Goal: Task Accomplishment & Management: Manage account settings

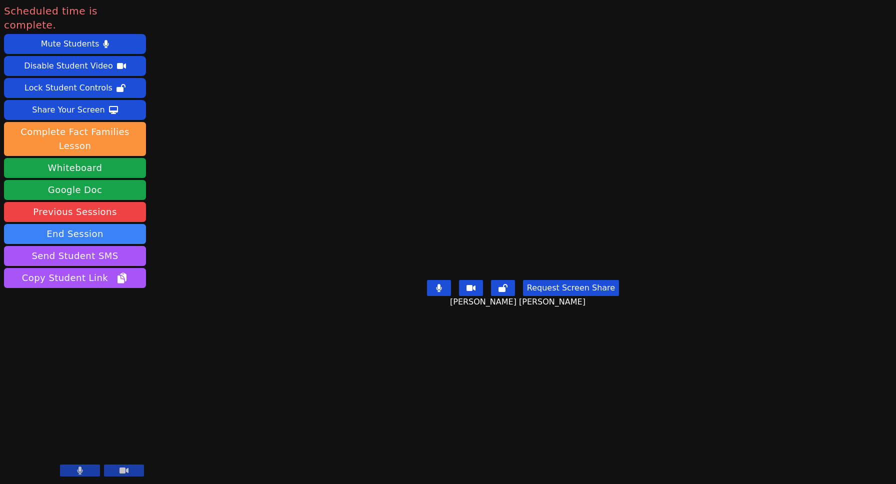
click at [335, 155] on main "Shamaiah Lei Ibarra Request Screen Share Shamaiah Lei Ibarra" at bounding box center [523, 242] width 377 height 484
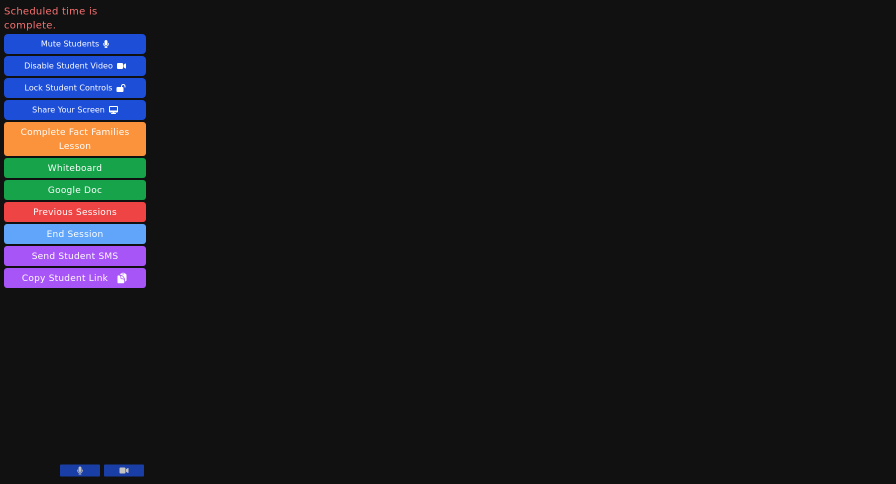
click at [119, 224] on button "End Session" at bounding box center [75, 234] width 142 height 20
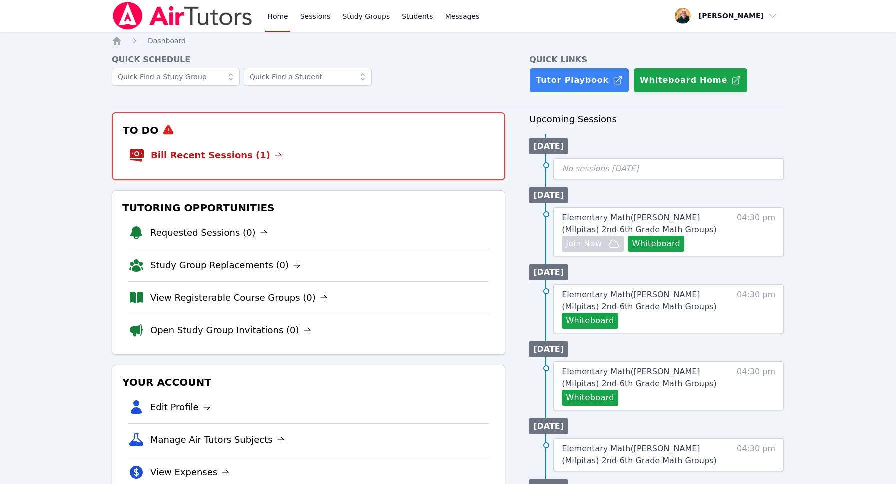
click at [274, 161] on li "Bill Recent Sessions (1)" at bounding box center [309, 156] width 360 height 32
click at [275, 157] on icon at bounding box center [279, 156] width 8 height 8
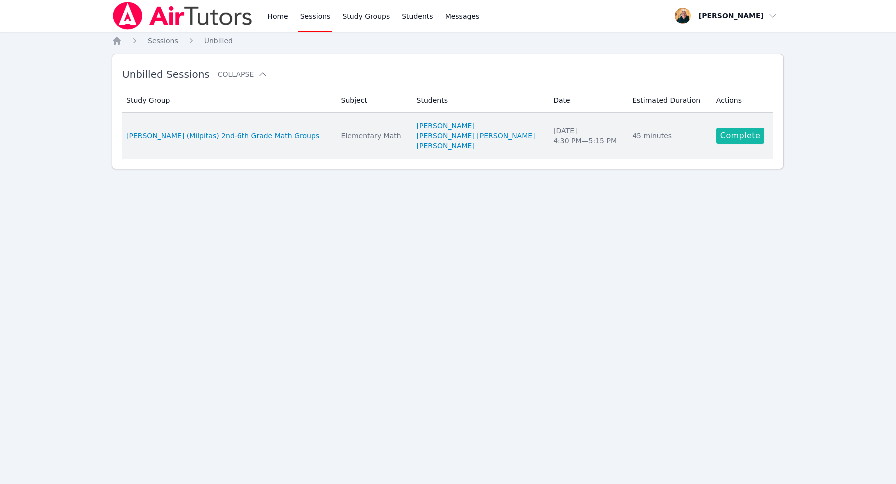
click at [724, 134] on link "Complete" at bounding box center [741, 136] width 48 height 16
